Goal: Task Accomplishment & Management: Manage account settings

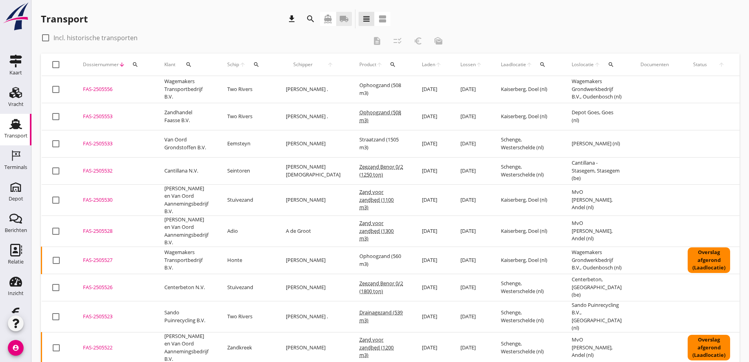
click at [345, 18] on icon "local_shipping" at bounding box center [343, 18] width 9 height 9
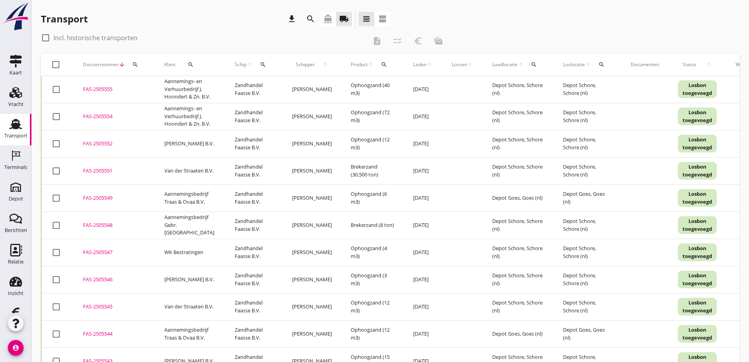
click at [191, 62] on icon "search" at bounding box center [191, 64] width 6 height 6
click at [201, 83] on input "Zoeken op opdrachtgever..." at bounding box center [223, 87] width 82 height 13
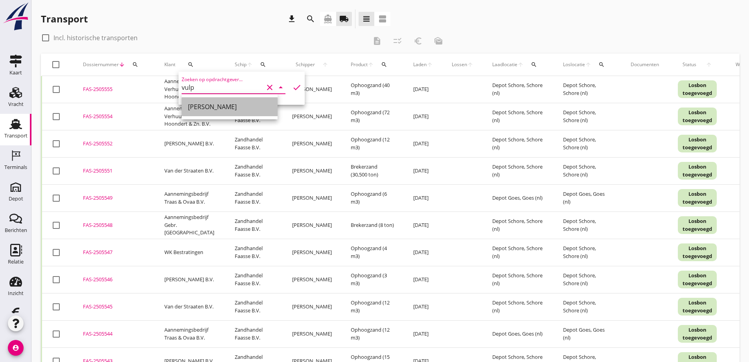
click at [208, 106] on div "[PERSON_NAME]" at bounding box center [229, 106] width 83 height 9
type input "[PERSON_NAME]"
click at [292, 86] on icon "check" at bounding box center [296, 87] width 9 height 9
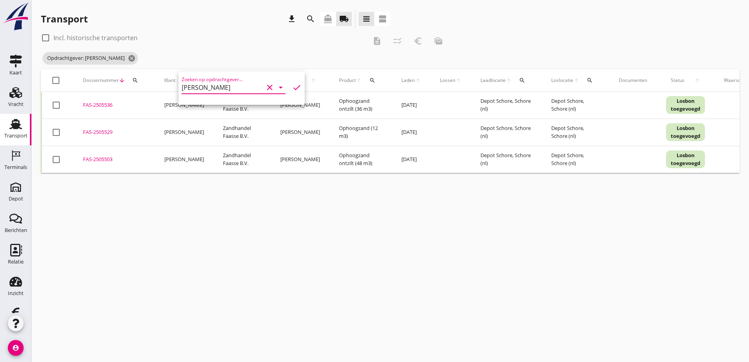
click at [276, 213] on div "cancel You are impersonating another user. Transport download search directions…" at bounding box center [390, 181] width 718 height 362
click at [100, 157] on div "FAS-2505503" at bounding box center [114, 159] width 63 height 8
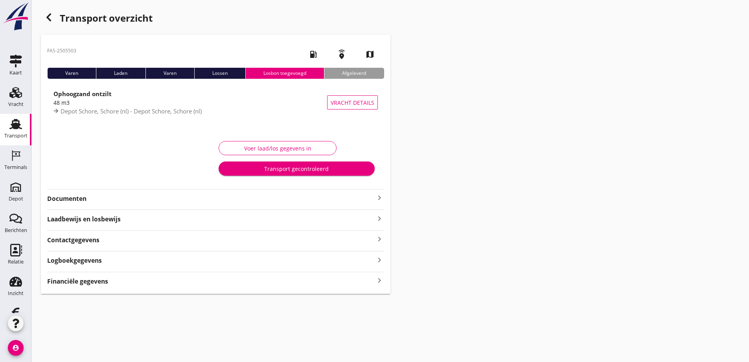
click at [96, 281] on strong "Financiële gegevens" at bounding box center [77, 281] width 61 height 9
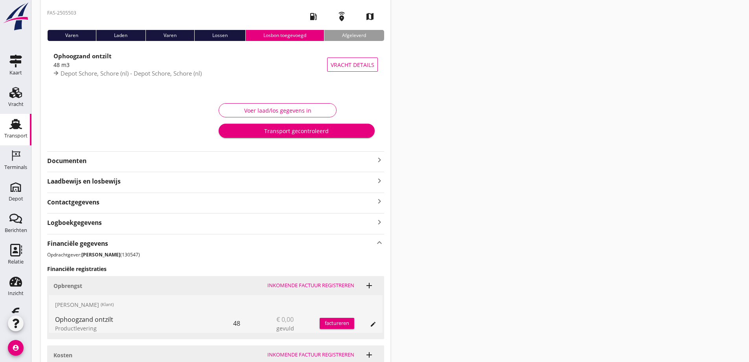
scroll to position [109, 0]
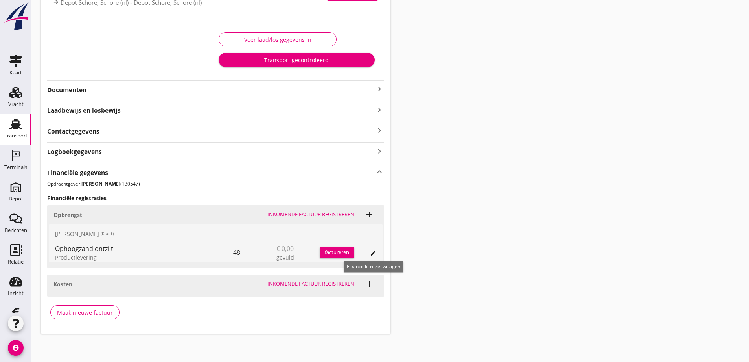
click at [373, 251] on icon "edit" at bounding box center [373, 253] width 6 height 6
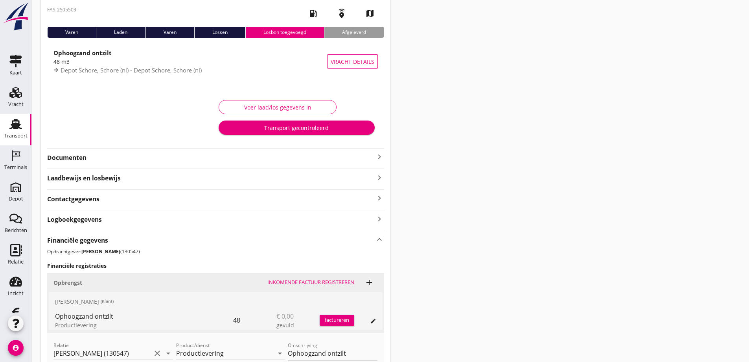
scroll to position [0, 0]
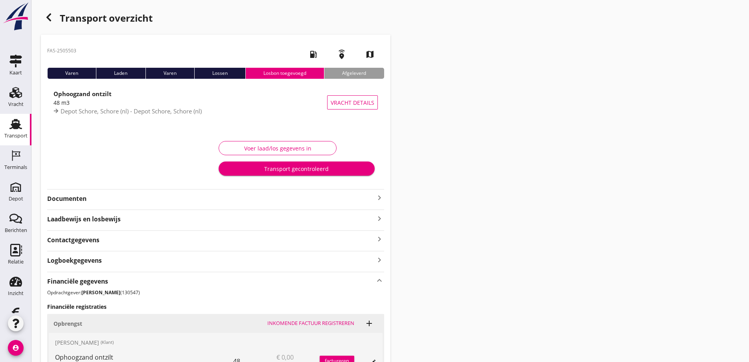
click at [48, 15] on icon "button" at bounding box center [48, 17] width 9 height 9
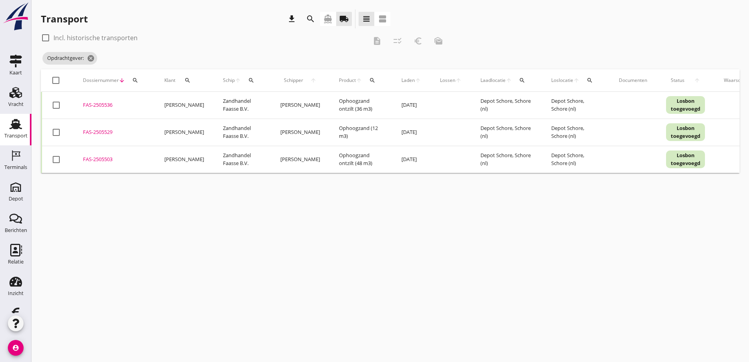
click at [104, 103] on div "FAS-2505536" at bounding box center [114, 105] width 63 height 8
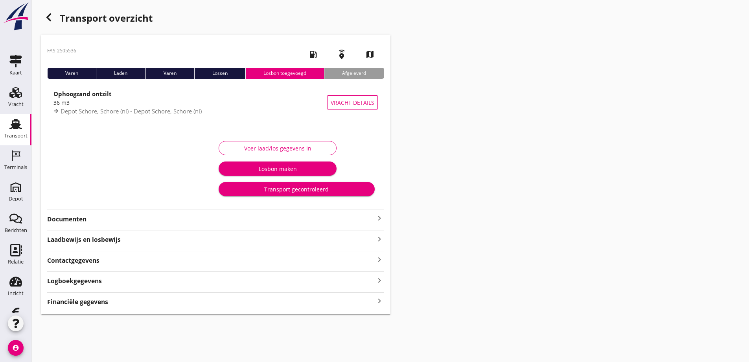
click at [105, 303] on strong "Financiële gegevens" at bounding box center [77, 301] width 61 height 9
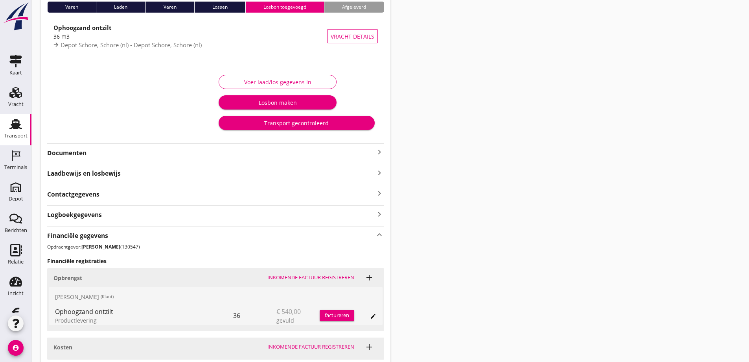
scroll to position [129, 0]
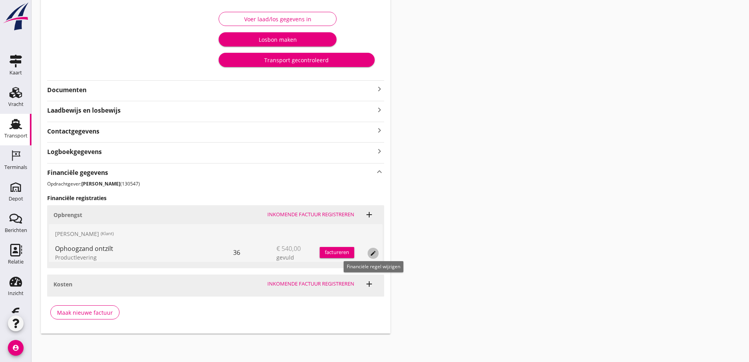
click at [373, 251] on icon "edit" at bounding box center [373, 253] width 6 height 6
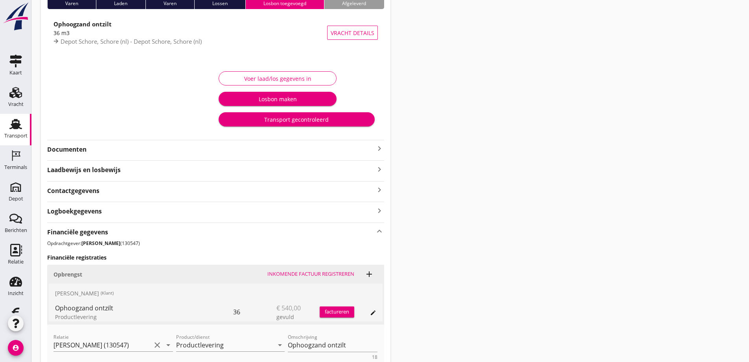
scroll to position [0, 0]
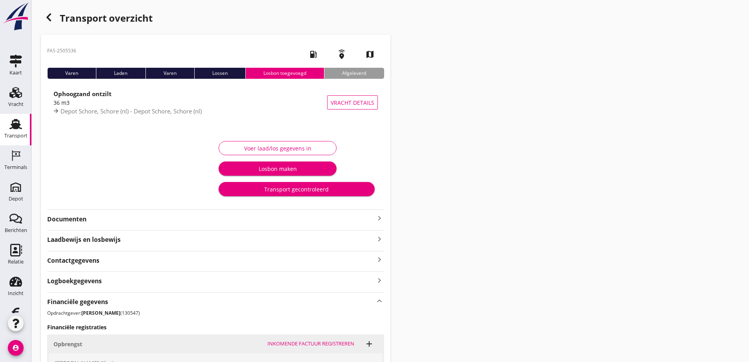
click at [47, 16] on icon "button" at bounding box center [48, 17] width 9 height 9
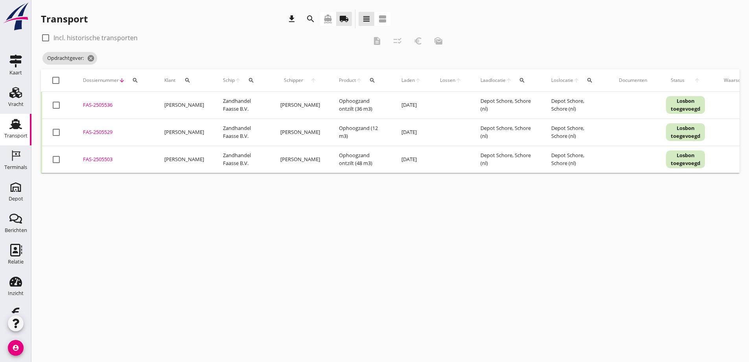
click at [109, 157] on div "FAS-2505503" at bounding box center [114, 159] width 63 height 8
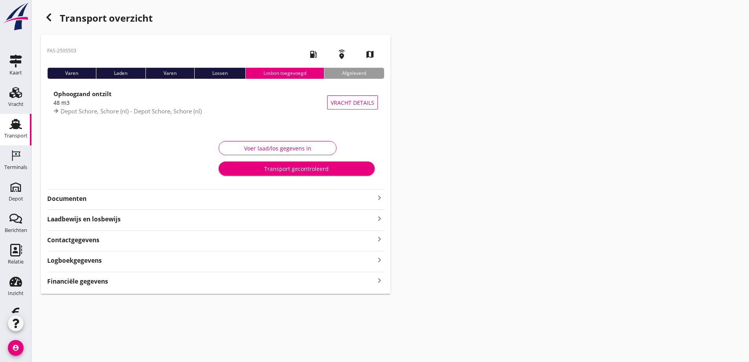
click at [117, 277] on div "Financiële gegevens keyboard_arrow_right" at bounding box center [215, 280] width 337 height 11
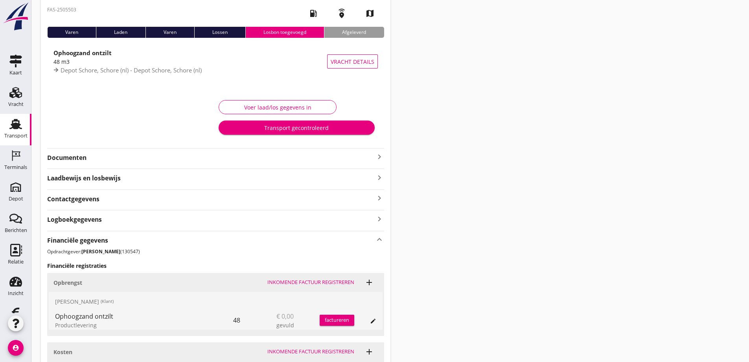
scroll to position [109, 0]
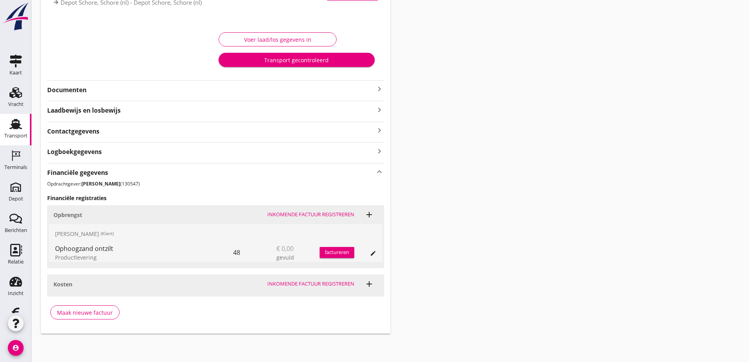
click at [290, 246] on span "€ 0,00" at bounding box center [285, 248] width 17 height 9
click at [373, 252] on icon "edit" at bounding box center [373, 253] width 6 height 6
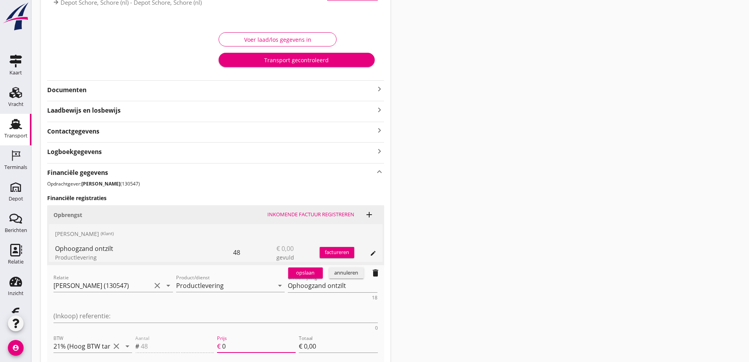
click at [244, 339] on input "0" at bounding box center [259, 345] width 74 height 13
type input "1"
type input "€ 48,00"
type input "15"
type input "€ 720,00"
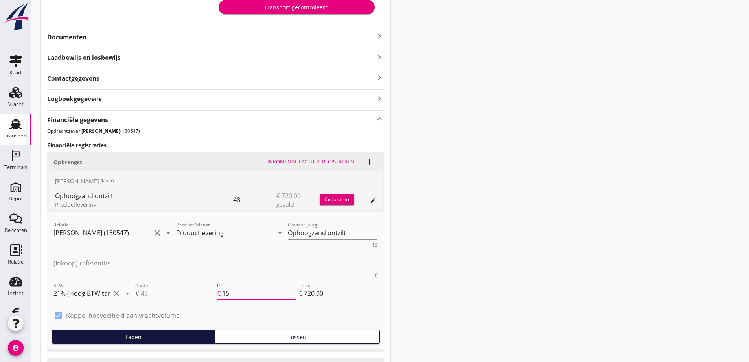
scroll to position [214, 0]
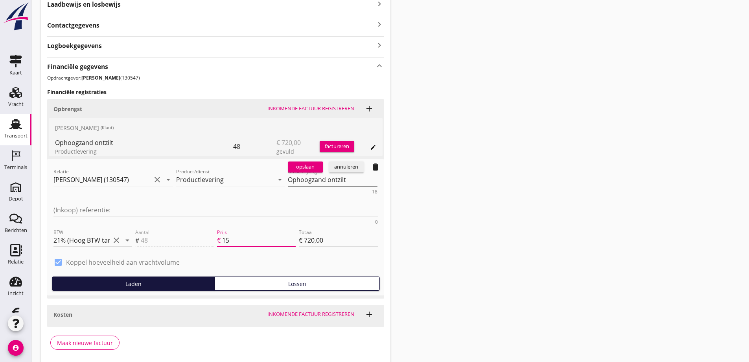
type input "15"
click at [308, 166] on div "opslaan" at bounding box center [305, 167] width 28 height 8
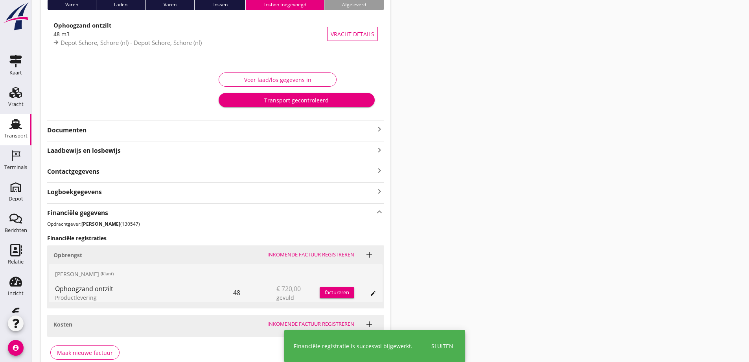
scroll to position [0, 0]
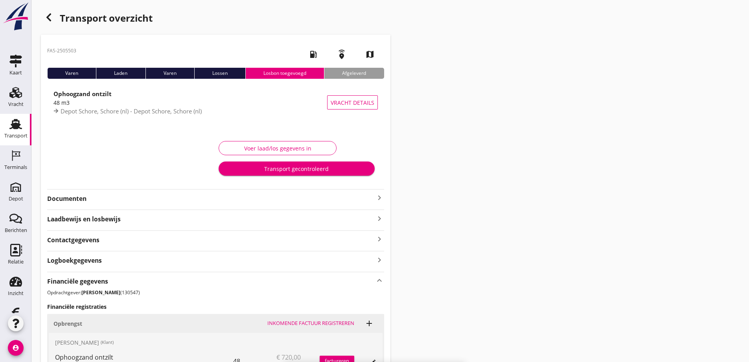
click at [83, 196] on strong "Documenten" at bounding box center [211, 198] width 328 height 9
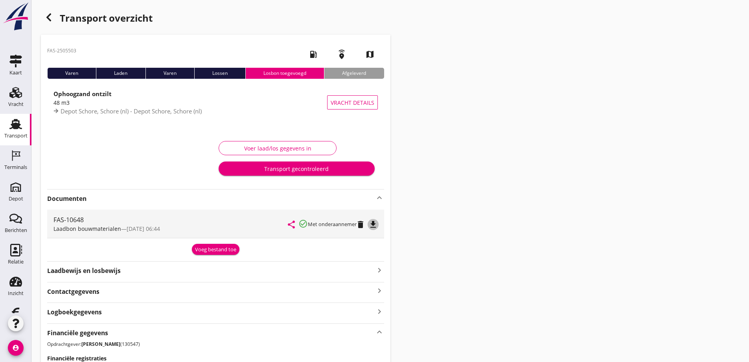
click at [375, 222] on icon "file_download" at bounding box center [373, 224] width 9 height 9
click at [47, 17] on use "button" at bounding box center [48, 17] width 5 height 8
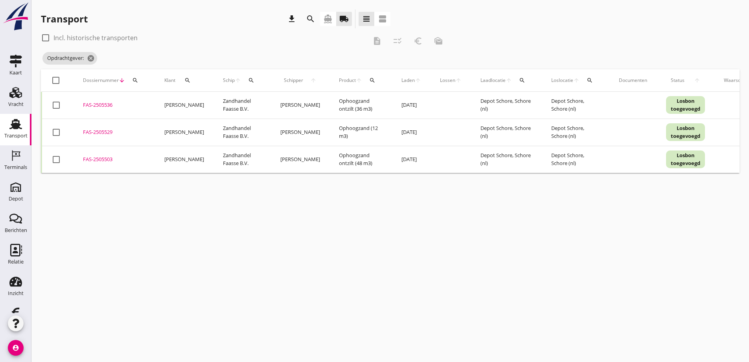
click at [102, 129] on div "FAS-2505529" at bounding box center [114, 132] width 63 height 8
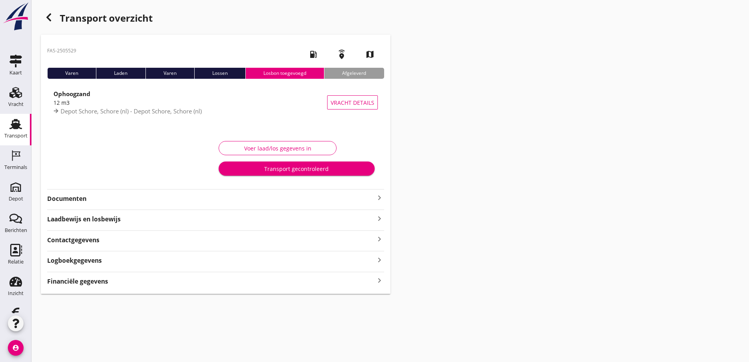
click at [98, 281] on strong "Financiële gegevens" at bounding box center [77, 281] width 61 height 9
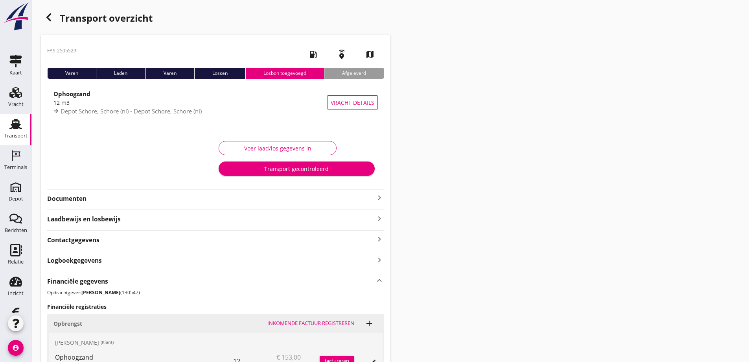
click at [85, 196] on strong "Documenten" at bounding box center [211, 198] width 328 height 9
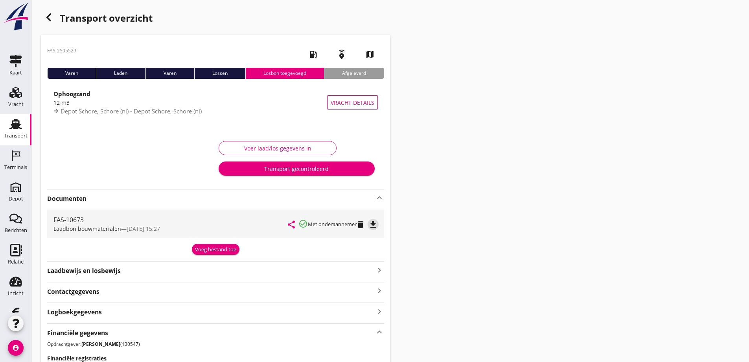
click at [374, 222] on icon "file_download" at bounding box center [373, 224] width 9 height 9
click at [49, 14] on icon "button" at bounding box center [48, 17] width 9 height 9
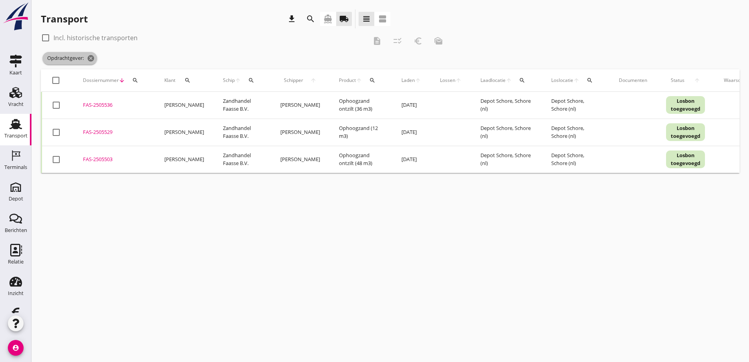
click at [91, 58] on icon "cancel" at bounding box center [91, 58] width 8 height 8
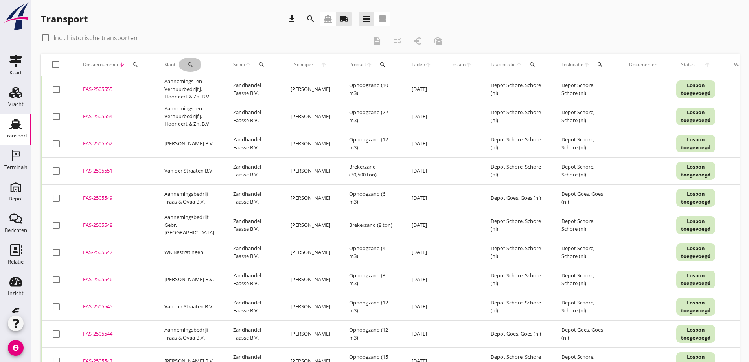
click at [188, 63] on icon "search" at bounding box center [190, 64] width 6 height 6
click at [236, 90] on input "Zoeken op opdrachtgever..." at bounding box center [223, 87] width 82 height 13
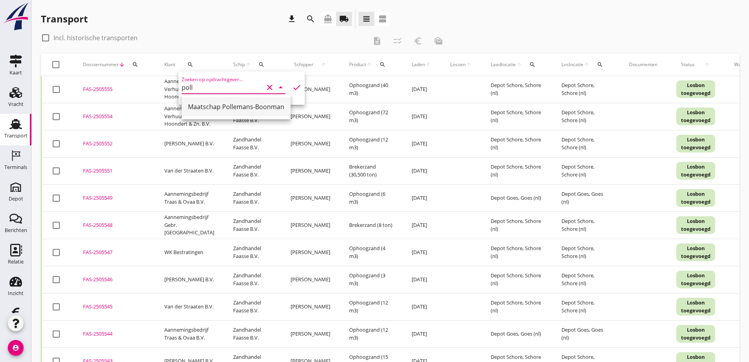
click at [222, 107] on div "Maatschap Pollemans-Boonman" at bounding box center [236, 106] width 96 height 9
type input "Maatschap Pollemans-Boonman"
click at [292, 86] on icon "check" at bounding box center [296, 87] width 9 height 9
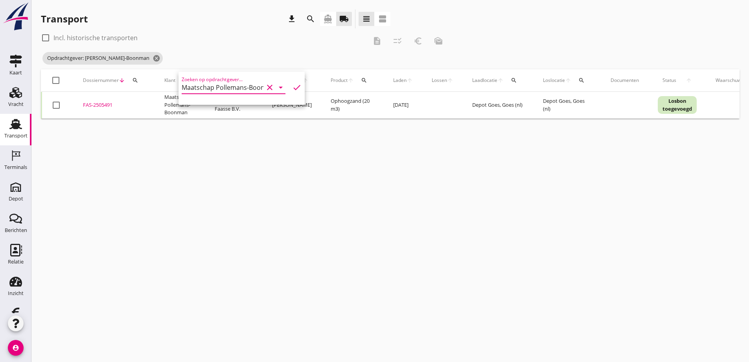
click at [257, 171] on div "cancel You are impersonating another user. Transport download search directions…" at bounding box center [390, 181] width 718 height 362
click at [97, 103] on div "FAS-2505491" at bounding box center [114, 105] width 63 height 8
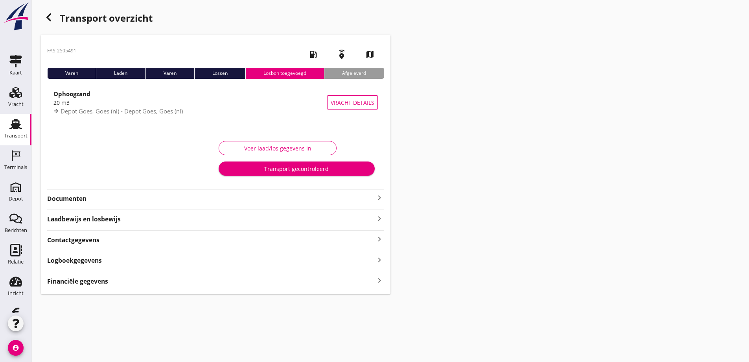
click at [94, 280] on strong "Financiële gegevens" at bounding box center [77, 281] width 61 height 9
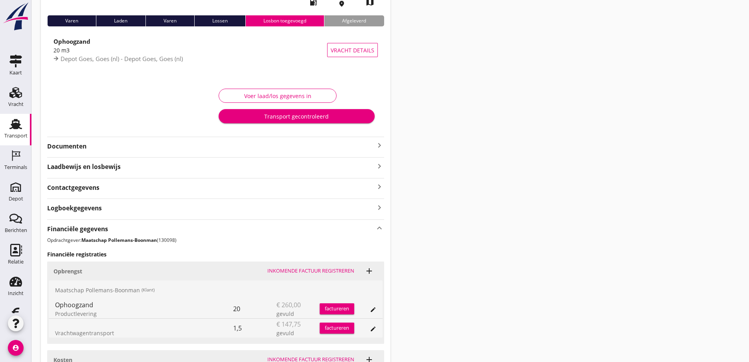
scroll to position [49, 0]
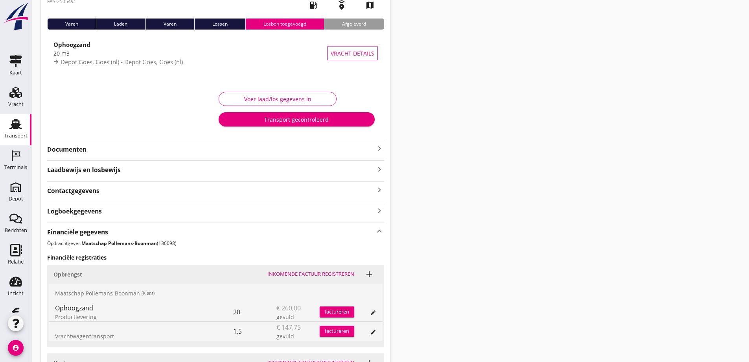
click at [76, 148] on strong "Documenten" at bounding box center [211, 149] width 328 height 9
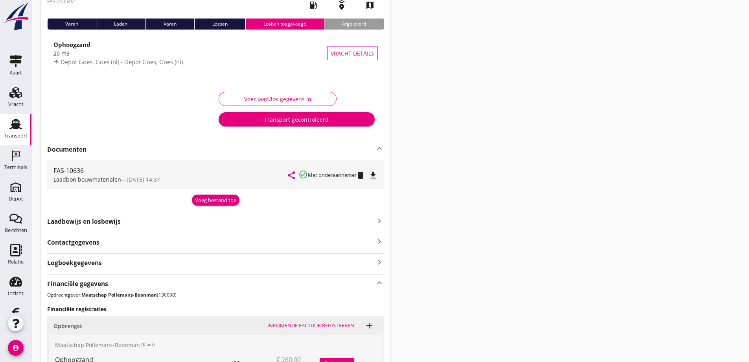
click at [373, 175] on icon "file_download" at bounding box center [373, 174] width 9 height 9
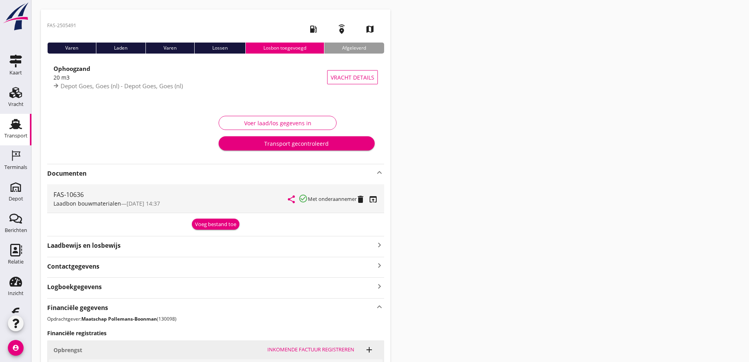
scroll to position [0, 0]
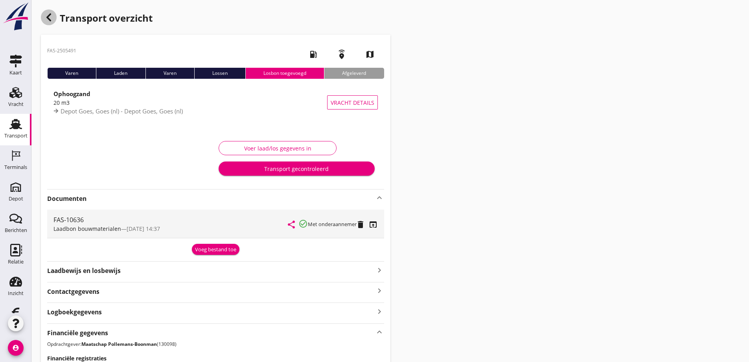
click at [48, 15] on icon "button" at bounding box center [48, 17] width 9 height 9
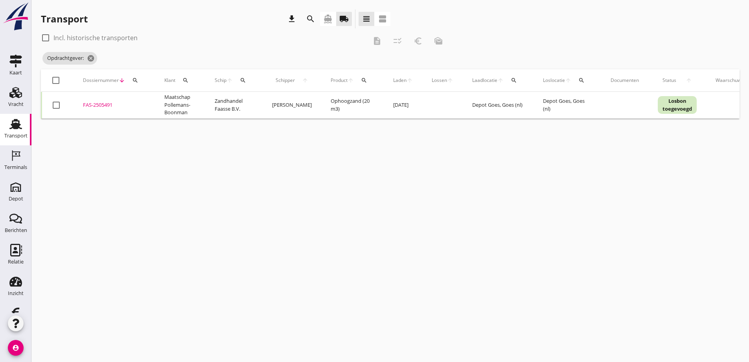
click at [106, 102] on div "FAS-2505491" at bounding box center [114, 105] width 63 height 8
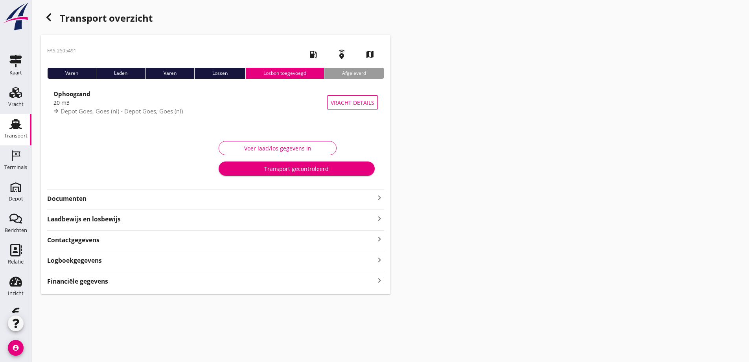
click at [78, 199] on strong "Documenten" at bounding box center [211, 198] width 328 height 9
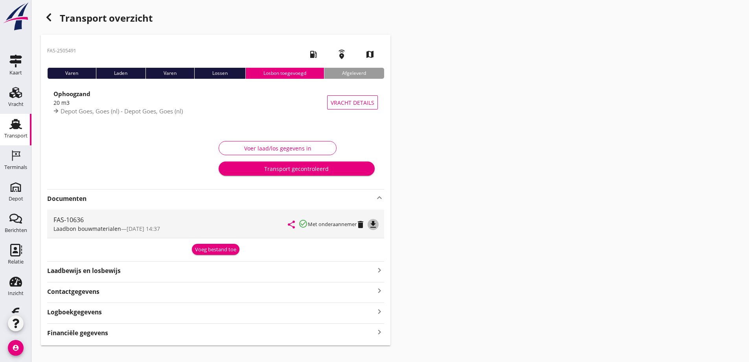
click at [374, 223] on icon "file_download" at bounding box center [373, 224] width 9 height 9
